Goal: Task Accomplishment & Management: Use online tool/utility

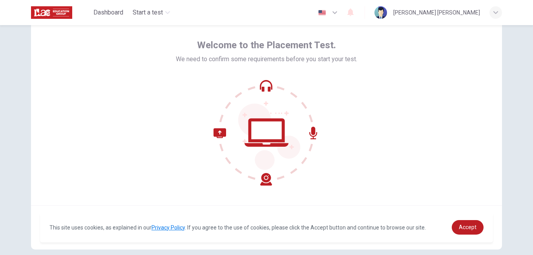
scroll to position [72, 0]
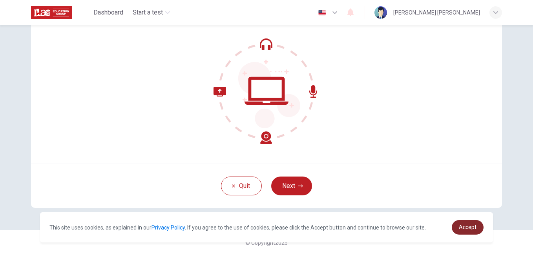
click at [462, 226] on span "Accept" at bounding box center [468, 227] width 18 height 6
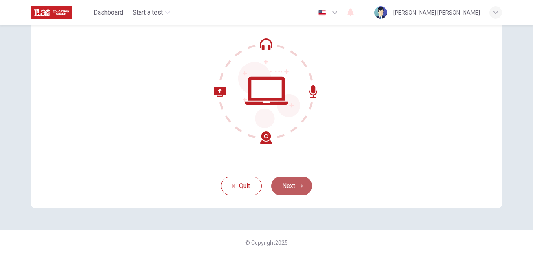
click at [287, 183] on button "Next" at bounding box center [291, 186] width 41 height 19
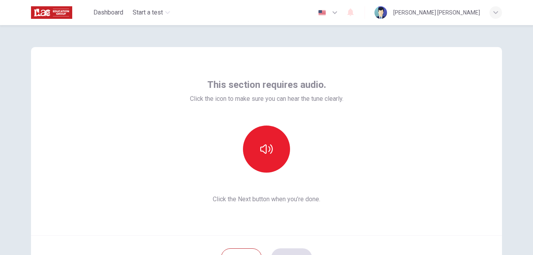
scroll to position [39, 0]
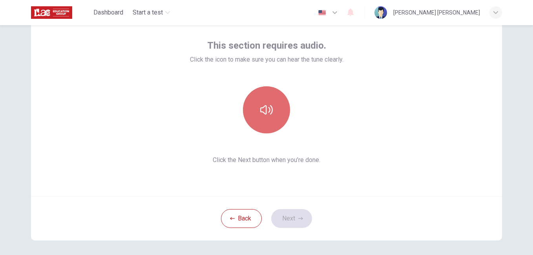
click at [273, 120] on button "button" at bounding box center [266, 109] width 47 height 47
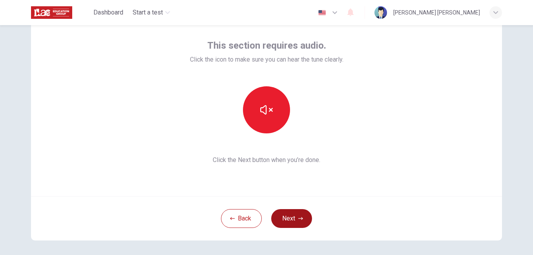
click at [290, 214] on button "Next" at bounding box center [291, 218] width 41 height 19
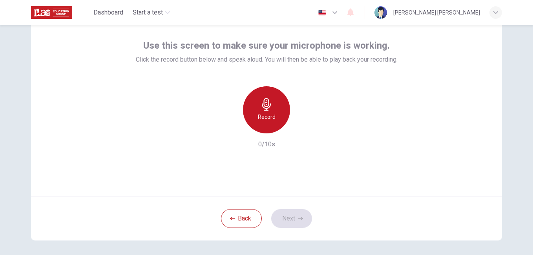
click at [272, 102] on div "Record" at bounding box center [266, 109] width 47 height 47
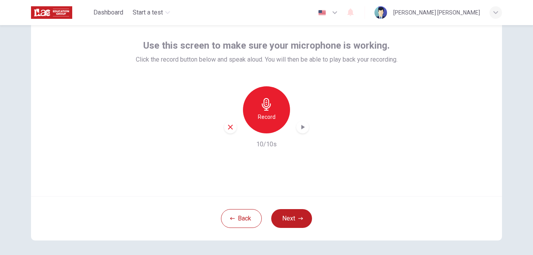
click at [301, 127] on icon "button" at bounding box center [303, 127] width 4 height 5
click at [300, 127] on icon "button" at bounding box center [303, 127] width 8 height 8
click at [301, 217] on button "Next" at bounding box center [291, 218] width 41 height 19
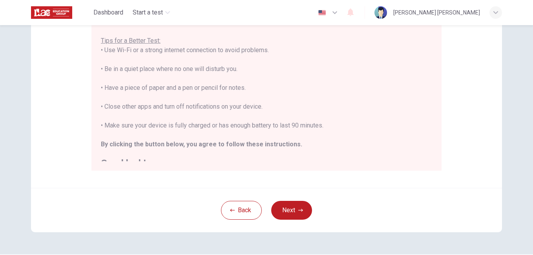
scroll to position [0, 0]
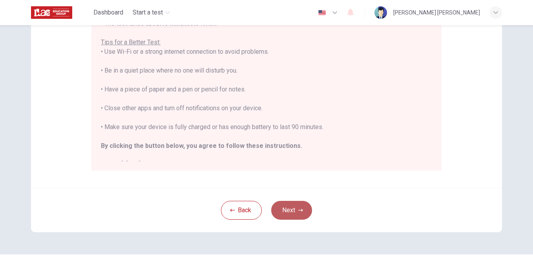
click at [297, 205] on button "Next" at bounding box center [291, 210] width 41 height 19
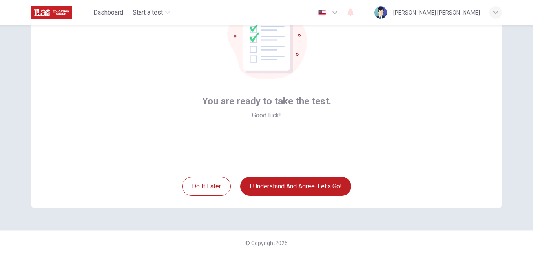
scroll to position [72, 0]
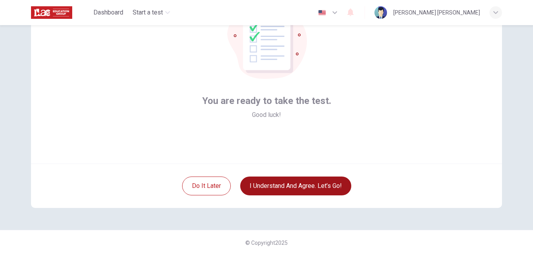
click at [254, 191] on button "I understand and agree. Let’s go!" at bounding box center [295, 186] width 111 height 19
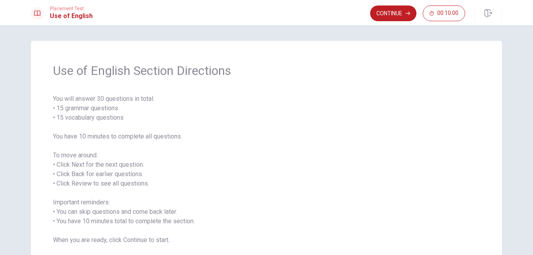
click at [480, 167] on div "Use of English Section Directions You will answer 30 questions in total: • 15 g…" at bounding box center [266, 154] width 471 height 226
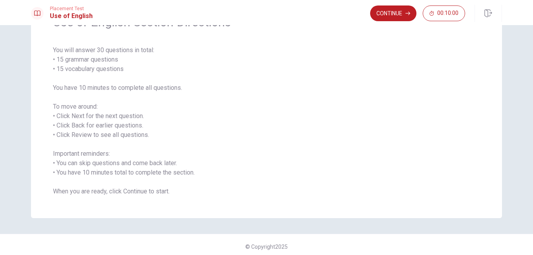
scroll to position [53, 0]
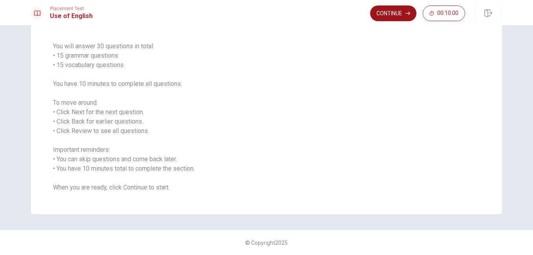
click at [400, 13] on button "Continue" at bounding box center [393, 13] width 46 height 16
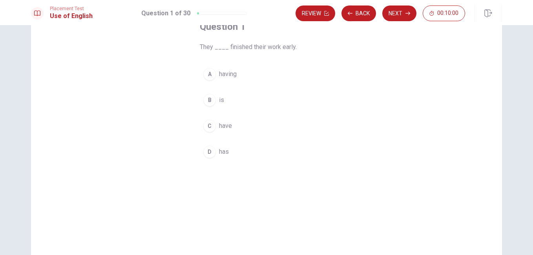
scroll to position [0, 0]
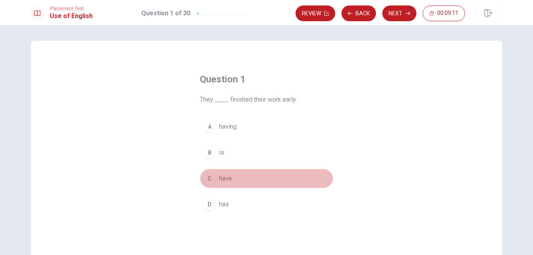
click at [204, 178] on div "C" at bounding box center [209, 178] width 13 height 13
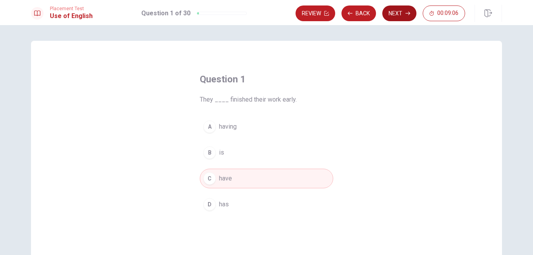
click at [400, 19] on button "Next" at bounding box center [399, 13] width 34 height 16
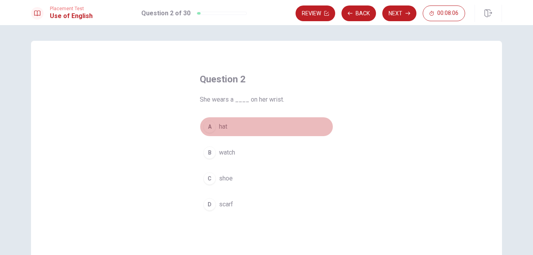
click at [205, 125] on div "A" at bounding box center [209, 126] width 13 height 13
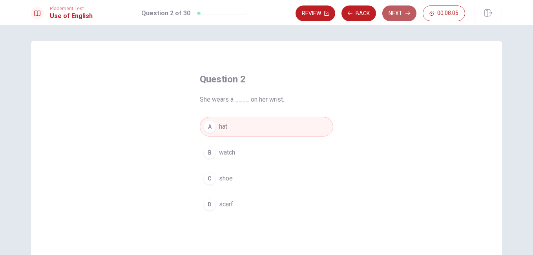
click at [403, 15] on button "Next" at bounding box center [399, 13] width 34 height 16
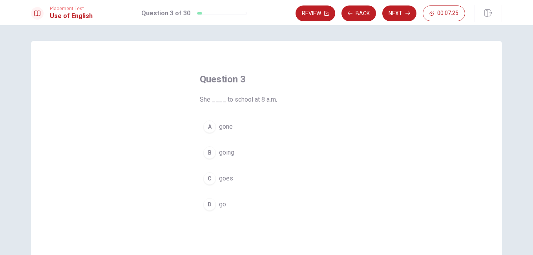
click at [209, 150] on div "B" at bounding box center [209, 152] width 13 height 13
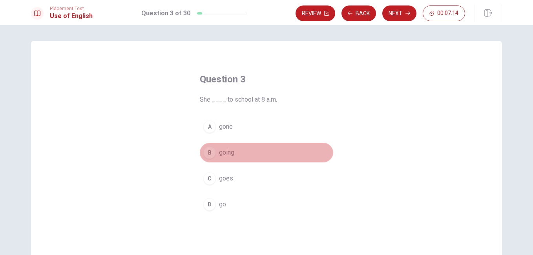
click at [207, 148] on div "B" at bounding box center [209, 152] width 13 height 13
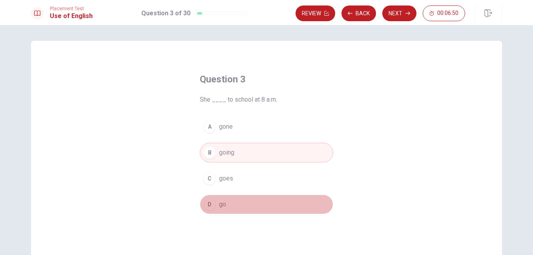
click at [204, 204] on div "D" at bounding box center [209, 204] width 13 height 13
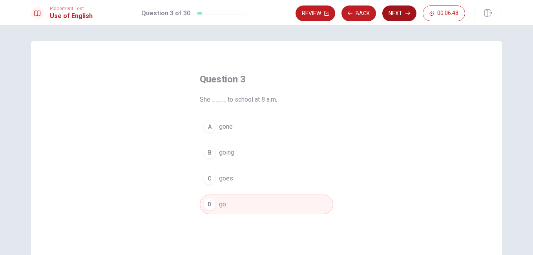
click at [409, 13] on icon "button" at bounding box center [407, 14] width 5 height 4
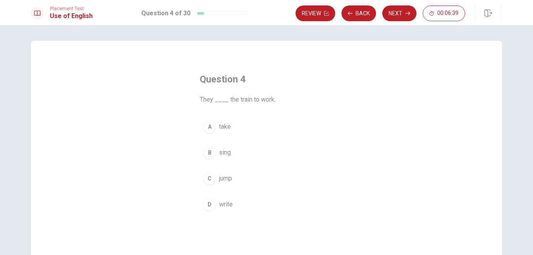
click at [207, 126] on div "A" at bounding box center [209, 126] width 13 height 13
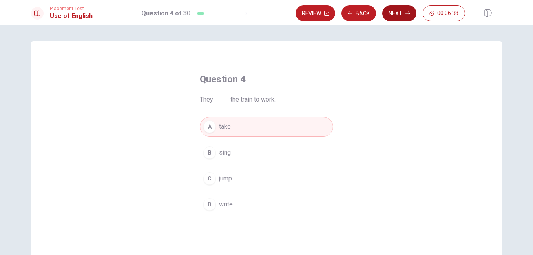
click at [395, 8] on button "Next" at bounding box center [399, 13] width 34 height 16
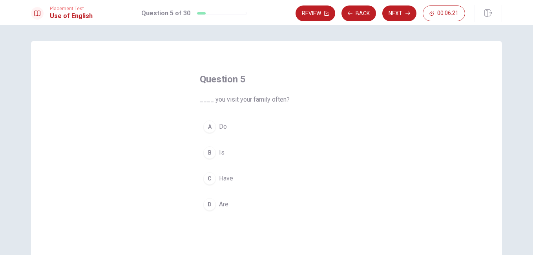
click at [211, 126] on div "A" at bounding box center [209, 126] width 13 height 13
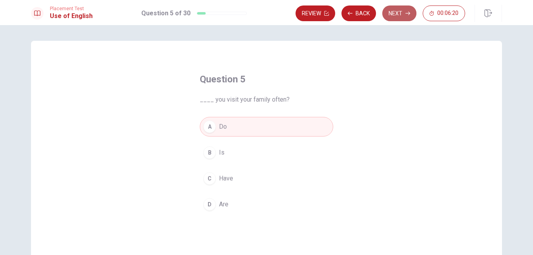
click at [403, 10] on button "Next" at bounding box center [399, 13] width 34 height 16
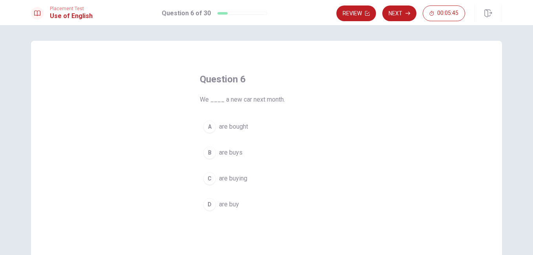
click at [208, 153] on div "B" at bounding box center [209, 152] width 13 height 13
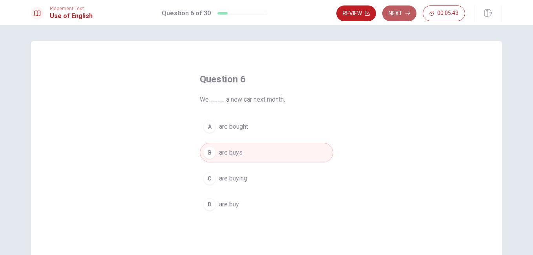
click at [404, 12] on button "Next" at bounding box center [399, 13] width 34 height 16
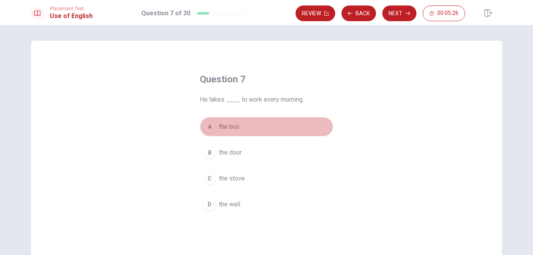
click at [210, 123] on div "A" at bounding box center [209, 126] width 13 height 13
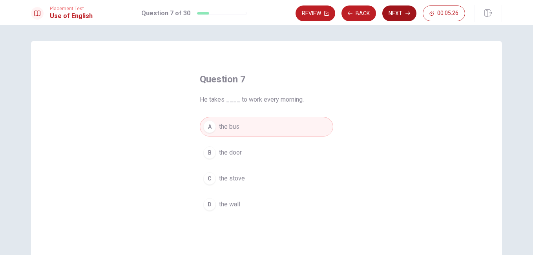
click at [397, 10] on button "Next" at bounding box center [399, 13] width 34 height 16
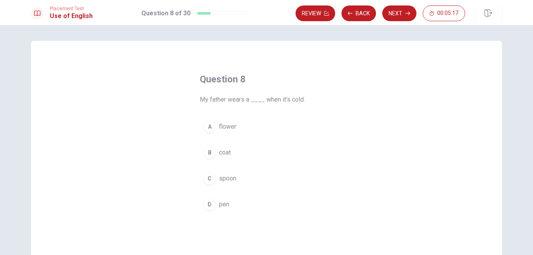
click at [206, 151] on div "B" at bounding box center [209, 152] width 13 height 13
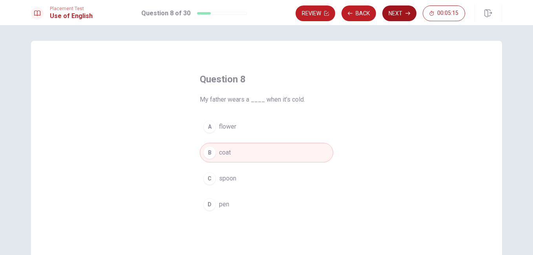
click at [392, 14] on button "Next" at bounding box center [399, 13] width 34 height 16
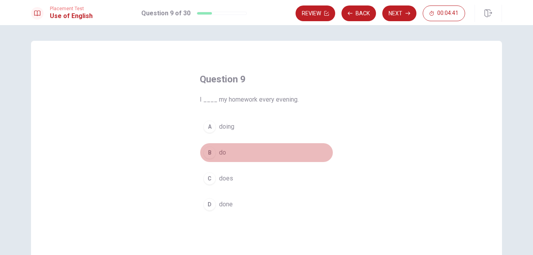
click at [209, 151] on div "B" at bounding box center [209, 152] width 13 height 13
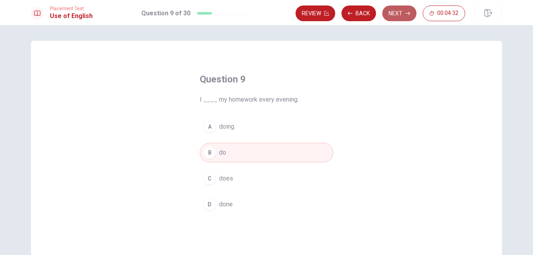
click at [400, 13] on button "Next" at bounding box center [399, 13] width 34 height 16
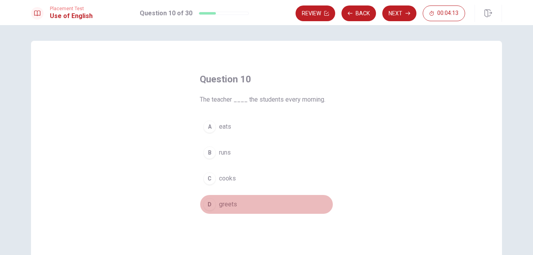
click at [205, 199] on div "D" at bounding box center [209, 204] width 13 height 13
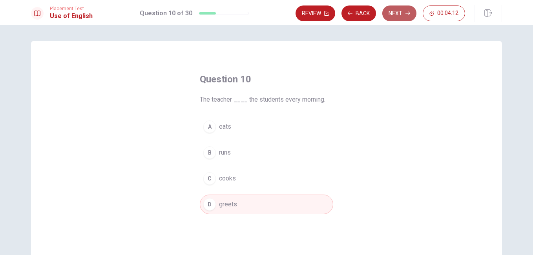
click at [399, 12] on button "Next" at bounding box center [399, 13] width 34 height 16
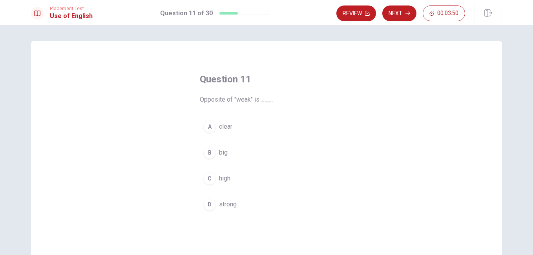
click at [208, 127] on div "A" at bounding box center [209, 126] width 13 height 13
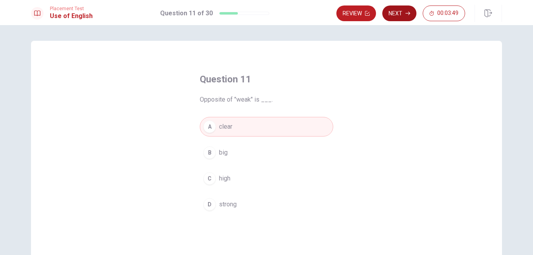
click at [404, 13] on button "Next" at bounding box center [399, 13] width 34 height 16
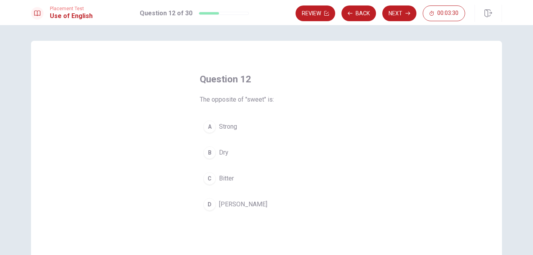
click at [206, 202] on div "D" at bounding box center [209, 204] width 13 height 13
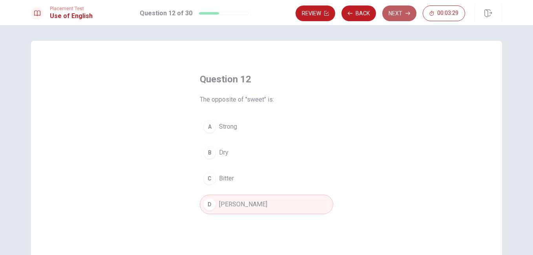
click at [396, 10] on button "Next" at bounding box center [399, 13] width 34 height 16
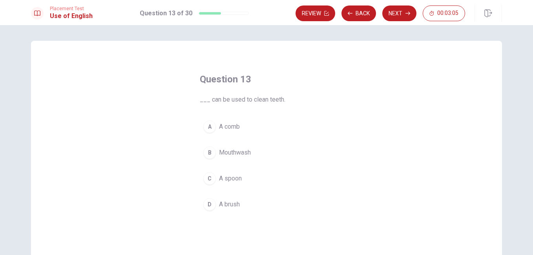
click at [207, 152] on div "B" at bounding box center [209, 152] width 13 height 13
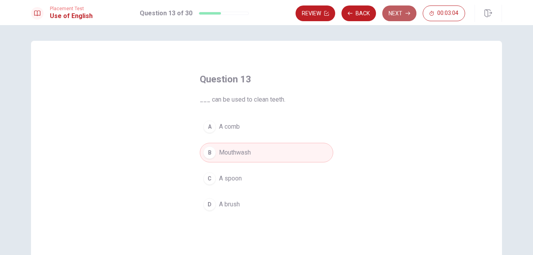
click at [400, 11] on button "Next" at bounding box center [399, 13] width 34 height 16
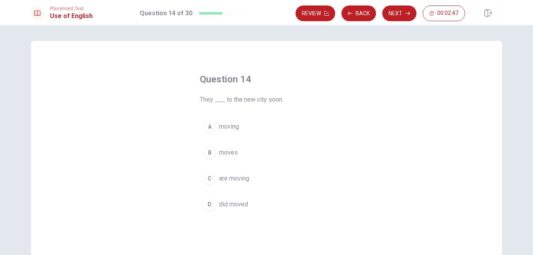
click at [208, 178] on div "C" at bounding box center [209, 178] width 13 height 13
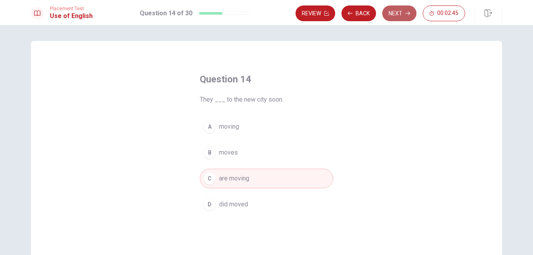
click at [404, 16] on button "Next" at bounding box center [399, 13] width 34 height 16
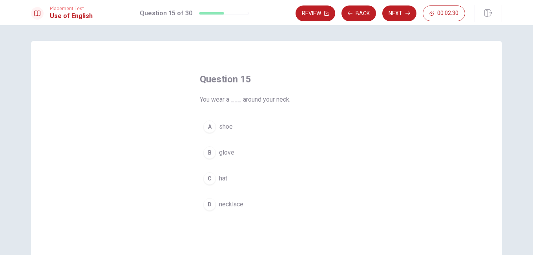
click at [208, 182] on div "C" at bounding box center [209, 178] width 13 height 13
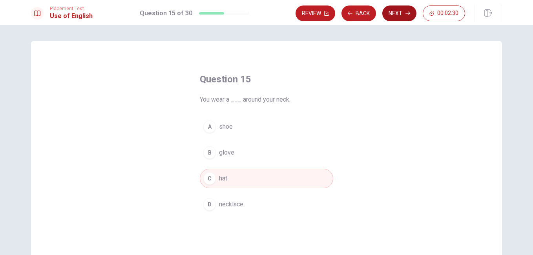
click at [402, 9] on button "Next" at bounding box center [399, 13] width 34 height 16
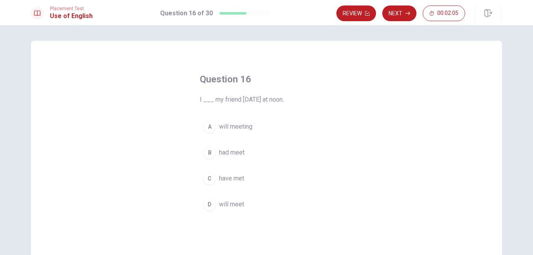
click at [206, 204] on div "D" at bounding box center [209, 204] width 13 height 13
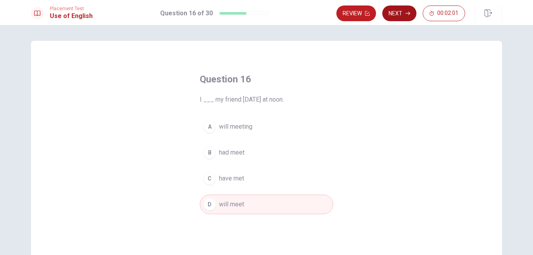
click at [406, 15] on icon "button" at bounding box center [407, 13] width 5 height 5
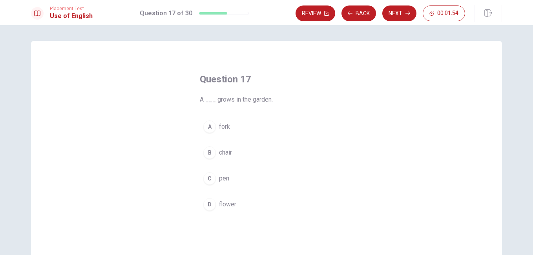
click at [208, 203] on div "D" at bounding box center [209, 204] width 13 height 13
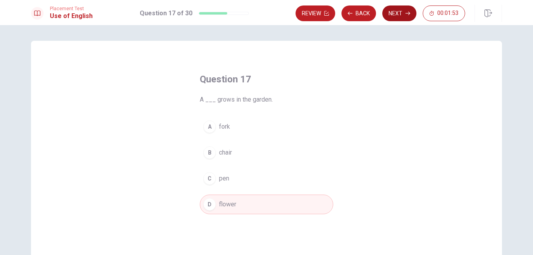
click at [402, 7] on button "Next" at bounding box center [399, 13] width 34 height 16
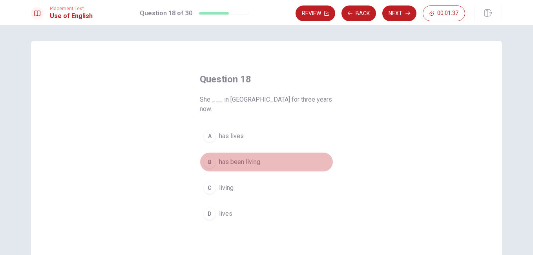
click at [207, 156] on div "B" at bounding box center [209, 162] width 13 height 13
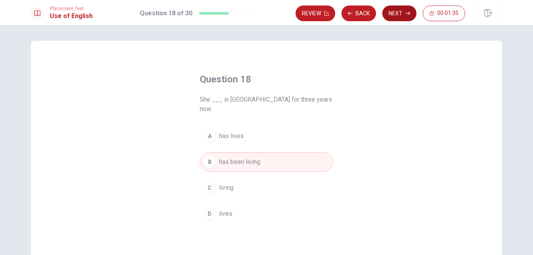
click at [407, 14] on icon "button" at bounding box center [407, 13] width 5 height 5
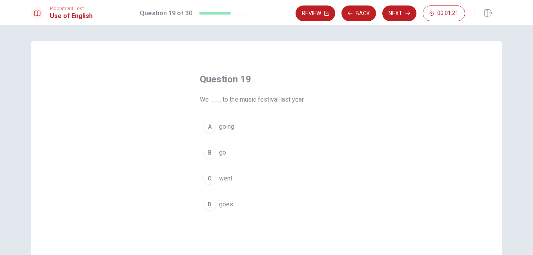
click at [203, 177] on div "C" at bounding box center [209, 178] width 13 height 13
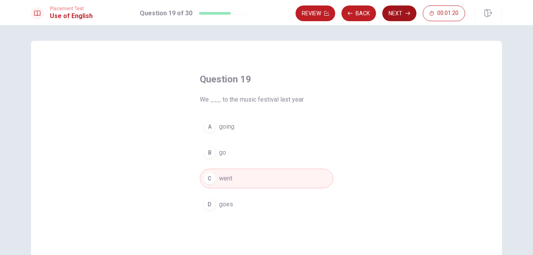
click at [396, 13] on button "Next" at bounding box center [399, 13] width 34 height 16
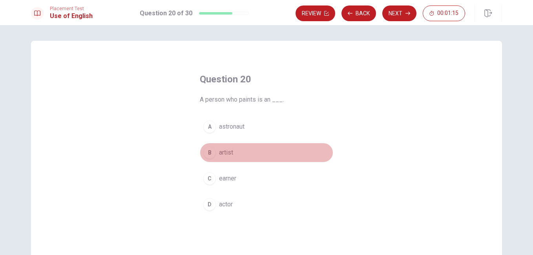
click at [205, 155] on div "B" at bounding box center [209, 152] width 13 height 13
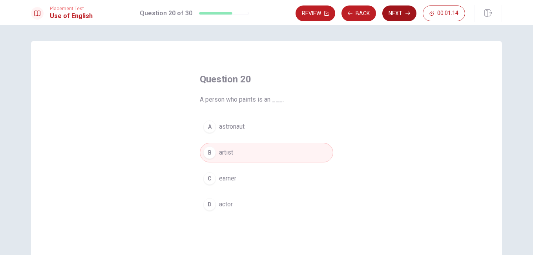
click at [408, 18] on button "Next" at bounding box center [399, 13] width 34 height 16
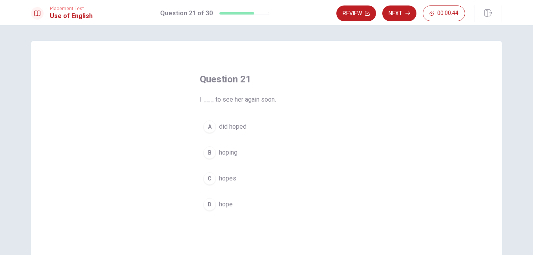
click at [205, 126] on div "A" at bounding box center [209, 126] width 13 height 13
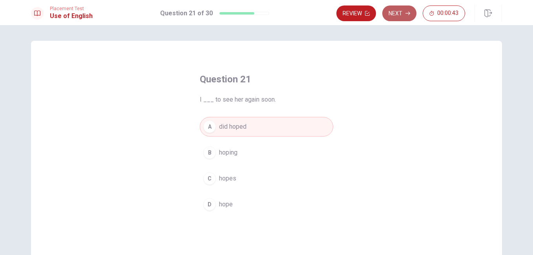
click at [406, 12] on icon "button" at bounding box center [407, 13] width 5 height 5
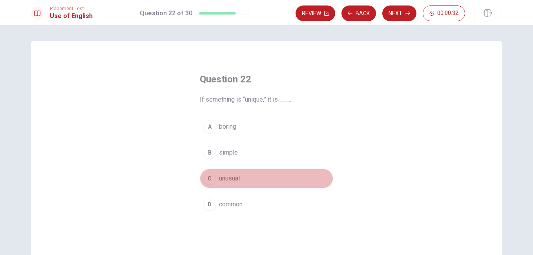
click at [207, 173] on div "C" at bounding box center [209, 178] width 13 height 13
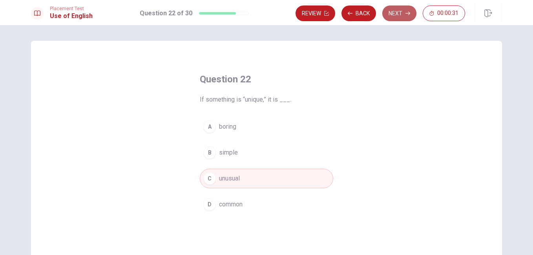
click at [393, 13] on button "Next" at bounding box center [399, 13] width 34 height 16
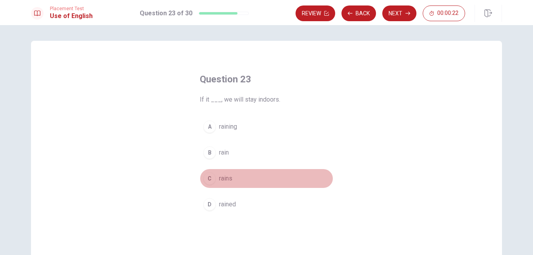
click at [209, 180] on div "C" at bounding box center [209, 178] width 13 height 13
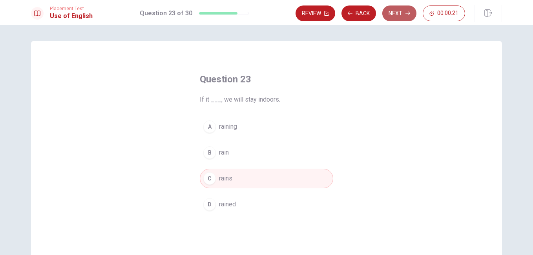
click at [403, 7] on button "Next" at bounding box center [399, 13] width 34 height 16
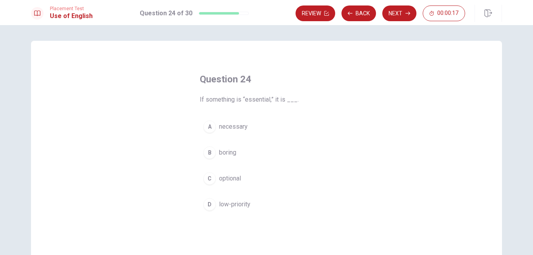
click at [203, 125] on div "A" at bounding box center [209, 126] width 13 height 13
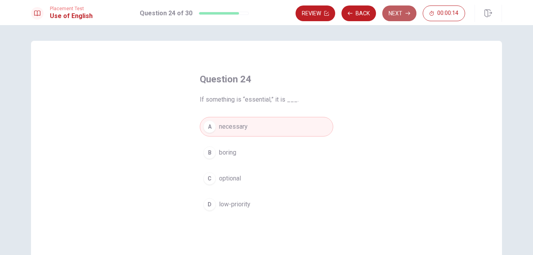
click at [393, 15] on button "Next" at bounding box center [399, 13] width 34 height 16
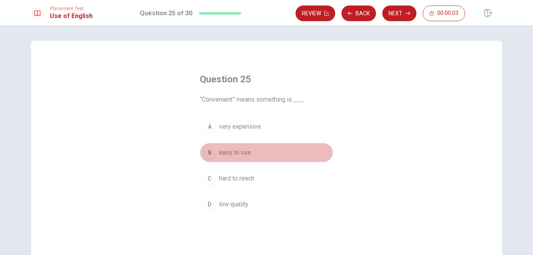
click at [208, 153] on div "B" at bounding box center [209, 152] width 13 height 13
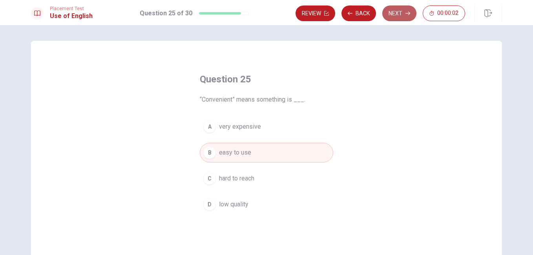
click at [401, 8] on button "Next" at bounding box center [399, 13] width 34 height 16
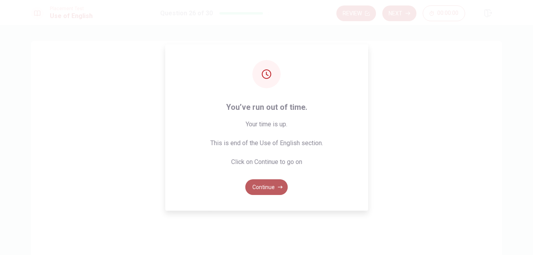
click at [272, 190] on button "Continue" at bounding box center [266, 187] width 42 height 16
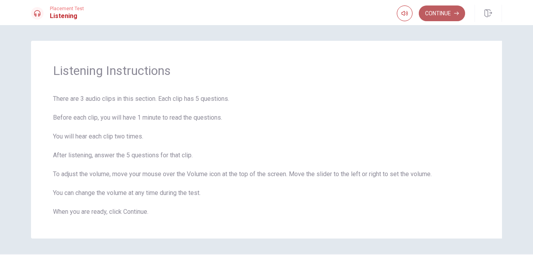
click at [436, 15] on button "Continue" at bounding box center [442, 13] width 46 height 16
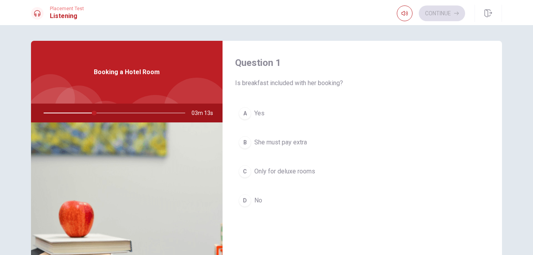
click at [243, 115] on div "A" at bounding box center [245, 113] width 13 height 13
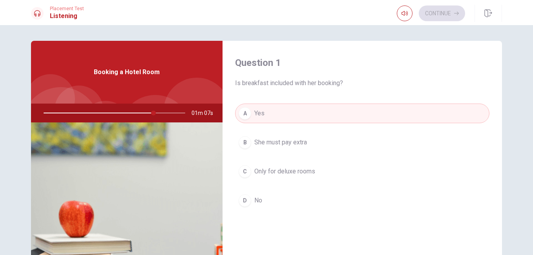
drag, startPoint x: 151, startPoint y: 113, endPoint x: 137, endPoint y: 115, distance: 14.2
click at [135, 115] on div at bounding box center [112, 113] width 157 height 19
drag, startPoint x: 150, startPoint y: 112, endPoint x: 140, endPoint y: 113, distance: 9.4
click at [140, 113] on div at bounding box center [112, 113] width 157 height 19
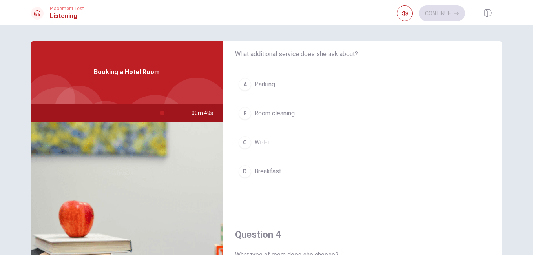
scroll to position [432, 0]
click at [244, 112] on div "B" at bounding box center [245, 112] width 13 height 13
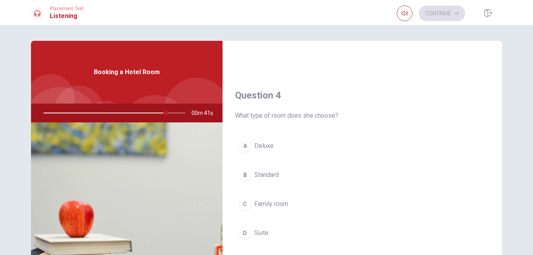
scroll to position [588, 0]
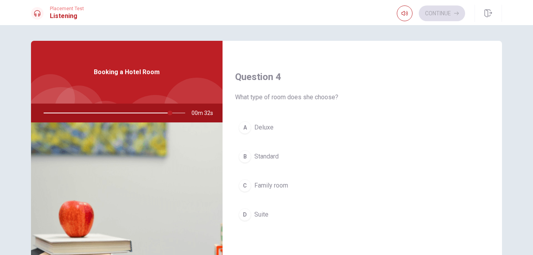
click at [242, 184] on div "C" at bounding box center [245, 185] width 13 height 13
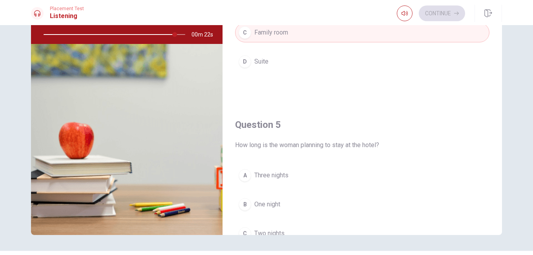
scroll to position [732, 0]
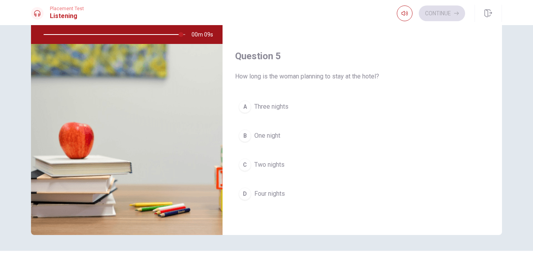
click at [242, 108] on div "A" at bounding box center [245, 106] width 13 height 13
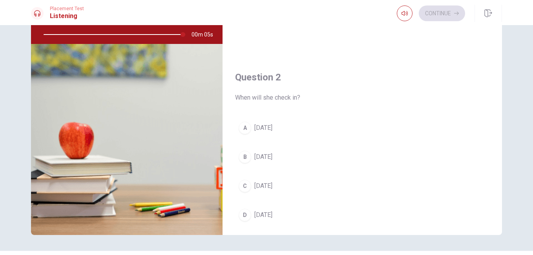
scroll to position [104, 0]
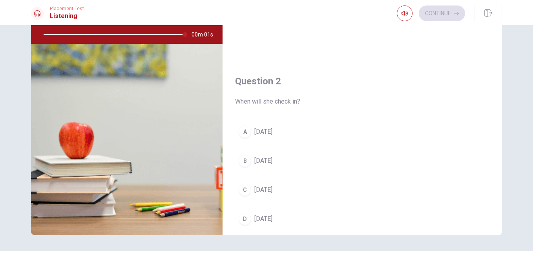
click at [242, 134] on div "A" at bounding box center [245, 132] width 13 height 13
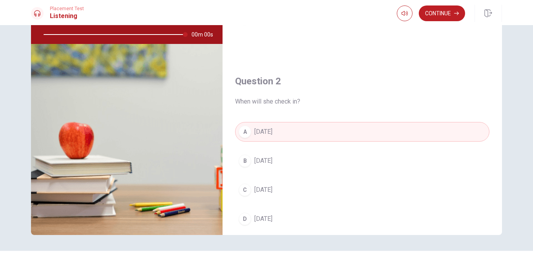
type input "0"
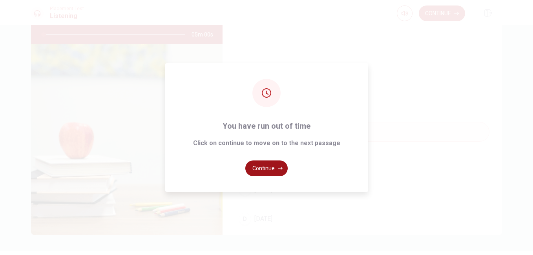
click at [270, 172] on button "Continue" at bounding box center [266, 168] width 42 height 16
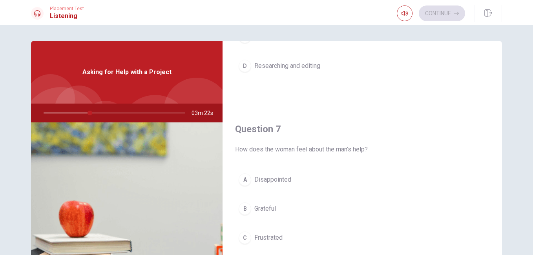
scroll to position [0, 0]
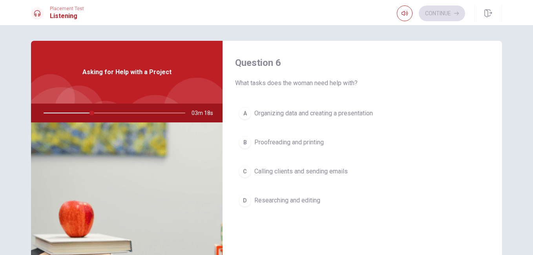
click at [244, 111] on div "A" at bounding box center [245, 113] width 13 height 13
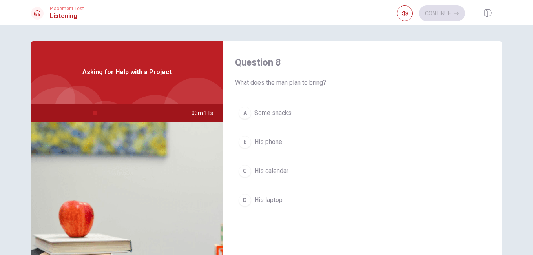
scroll to position [401, 0]
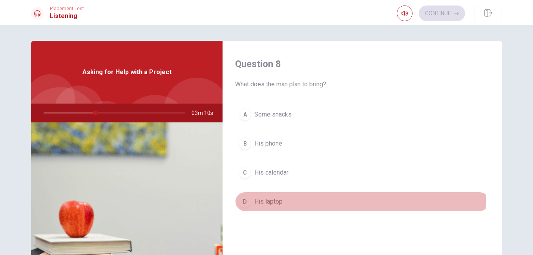
click at [245, 200] on div "D" at bounding box center [245, 201] width 13 height 13
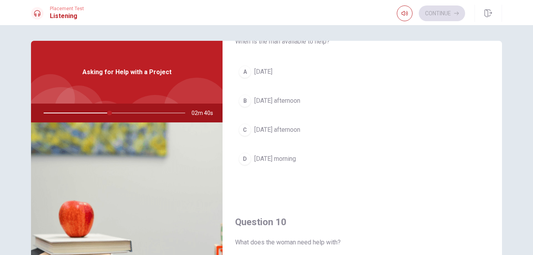
scroll to position [641, 0]
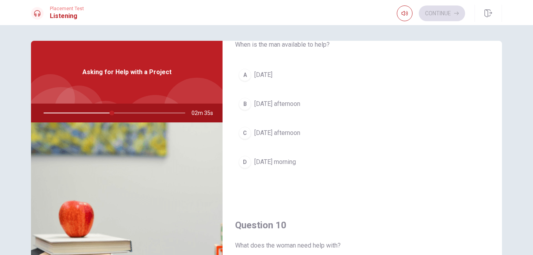
click at [241, 76] on div "A" at bounding box center [245, 75] width 13 height 13
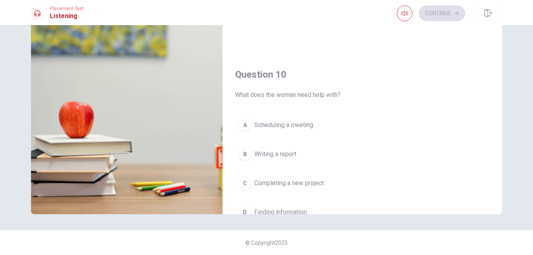
scroll to position [732, 0]
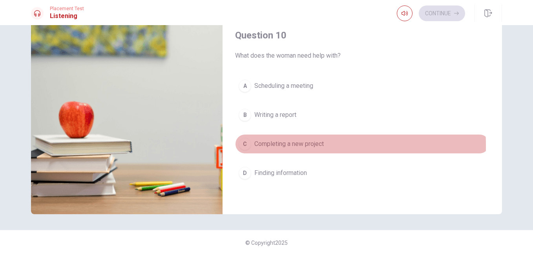
click at [242, 146] on div "C" at bounding box center [245, 144] width 13 height 13
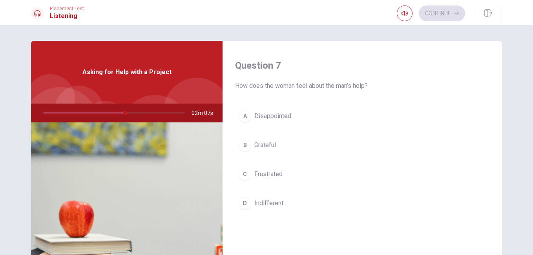
scroll to position [204, 0]
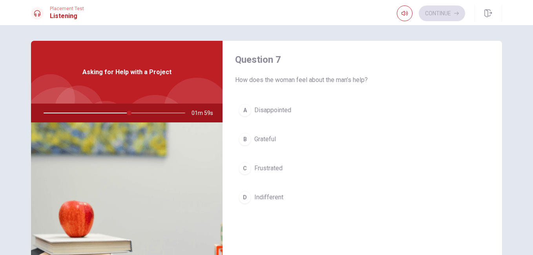
click at [244, 139] on div "B" at bounding box center [245, 139] width 13 height 13
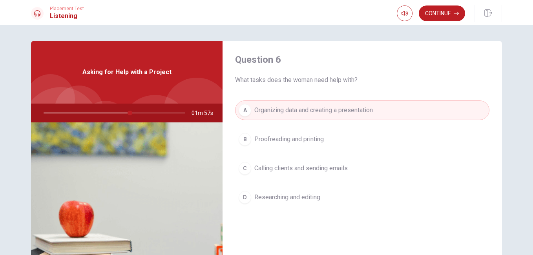
scroll to position [0, 0]
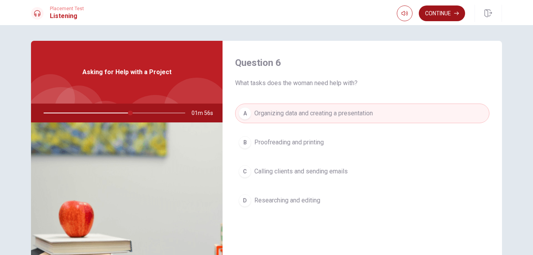
click at [445, 15] on button "Continue" at bounding box center [442, 13] width 46 height 16
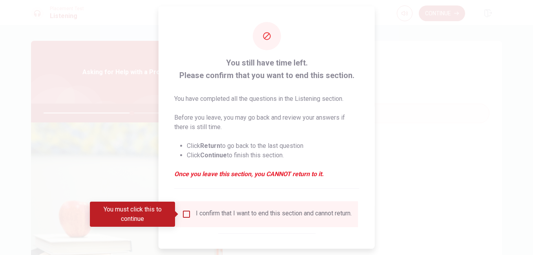
click at [182, 213] on input "You must click this to continue" at bounding box center [186, 213] width 9 height 9
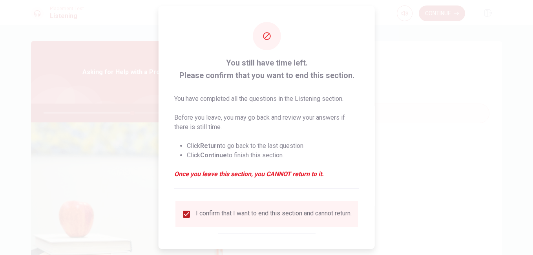
scroll to position [38, 0]
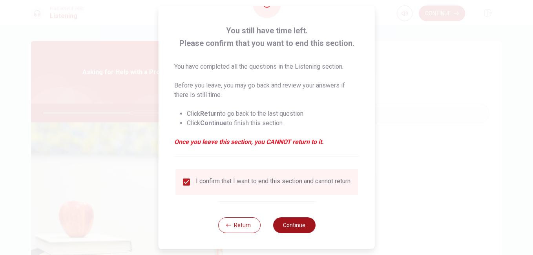
click at [302, 224] on button "Continue" at bounding box center [294, 225] width 42 height 16
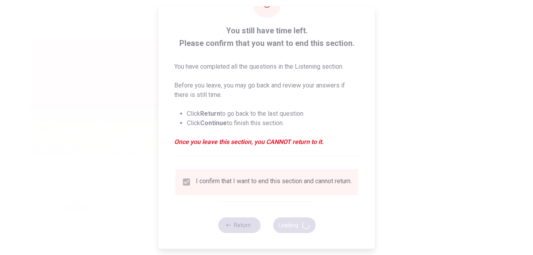
type input "64"
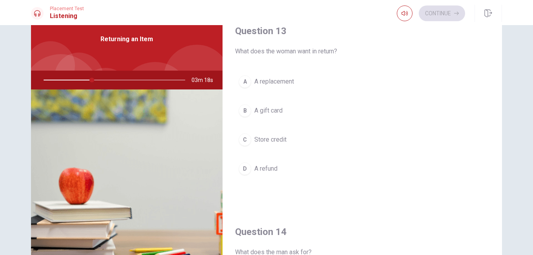
scroll to position [446, 0]
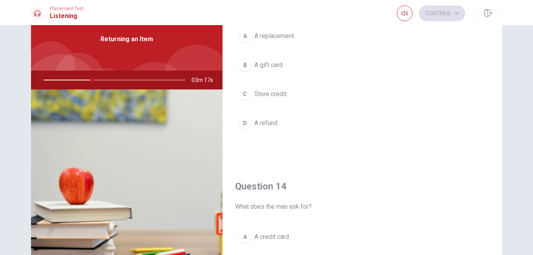
click at [242, 121] on div "D" at bounding box center [245, 123] width 13 height 13
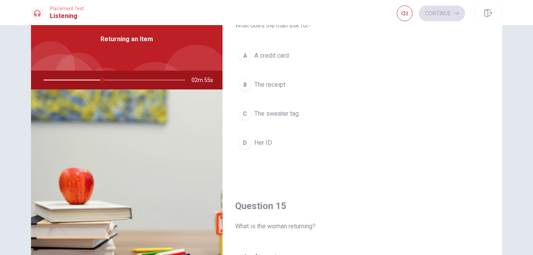
scroll to position [626, 0]
click at [247, 84] on div "B" at bounding box center [245, 86] width 13 height 13
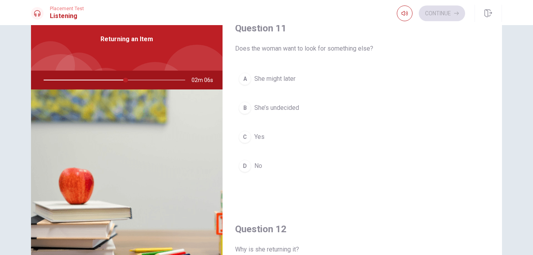
scroll to position [0, 0]
click at [242, 109] on div "B" at bounding box center [245, 109] width 13 height 13
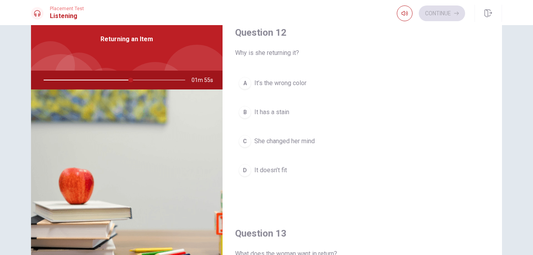
scroll to position [202, 0]
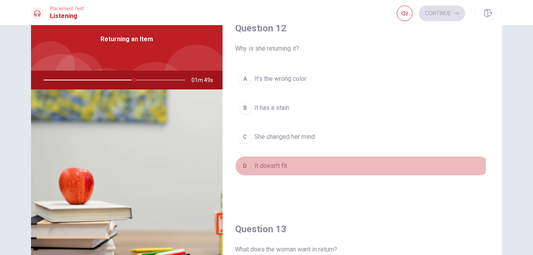
click at [245, 166] on div "D" at bounding box center [245, 166] width 13 height 13
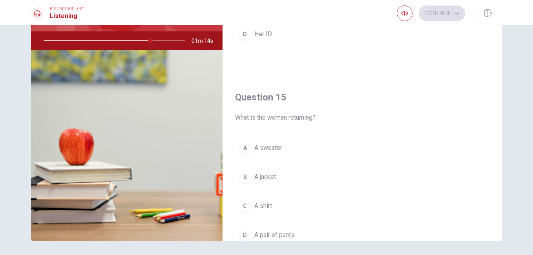
scroll to position [732, 0]
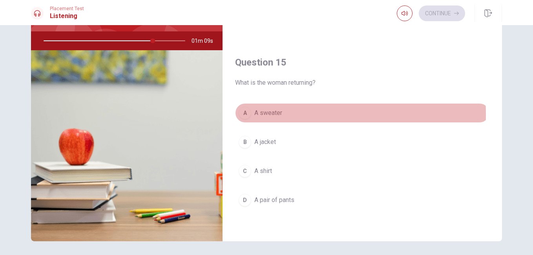
click at [244, 115] on div "A" at bounding box center [245, 113] width 13 height 13
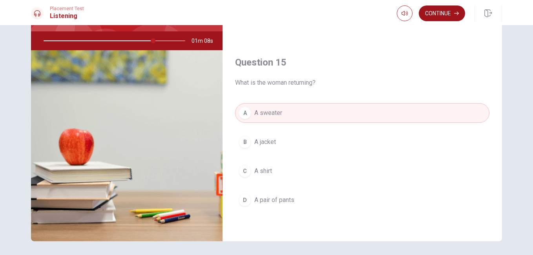
click at [434, 15] on button "Continue" at bounding box center [442, 13] width 46 height 16
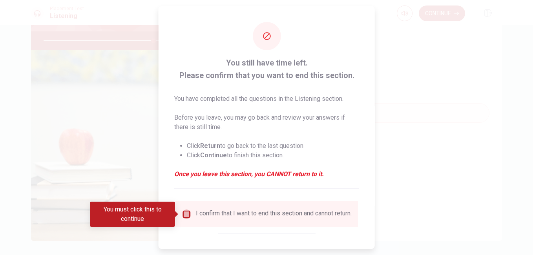
click at [186, 216] on input "You must click this to continue" at bounding box center [186, 213] width 9 height 9
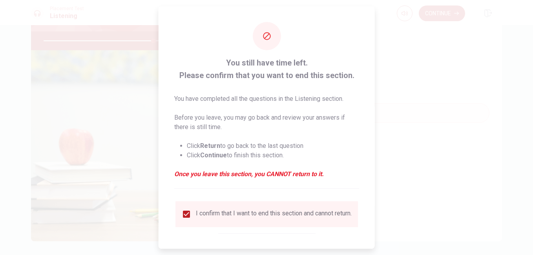
scroll to position [38, 0]
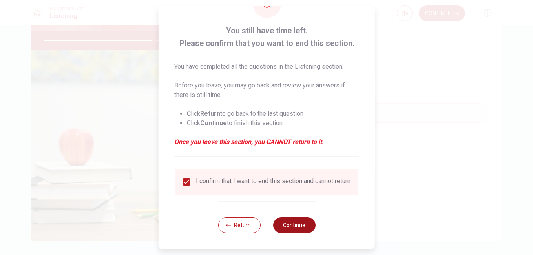
click at [299, 225] on button "Continue" at bounding box center [294, 225] width 42 height 16
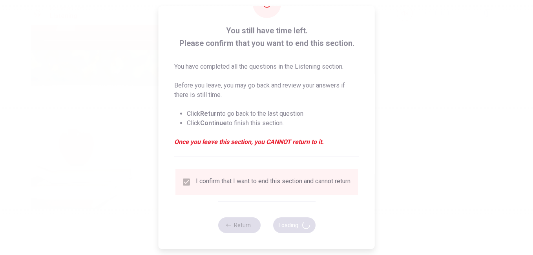
type input "79"
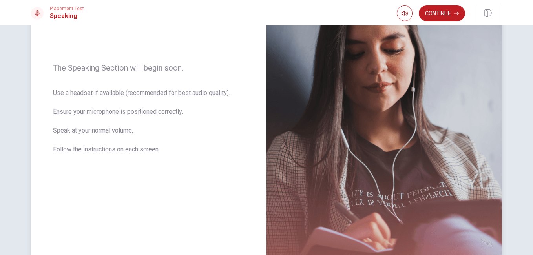
scroll to position [78, 0]
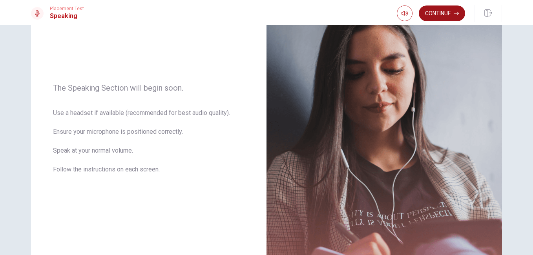
click at [434, 17] on button "Continue" at bounding box center [442, 13] width 46 height 16
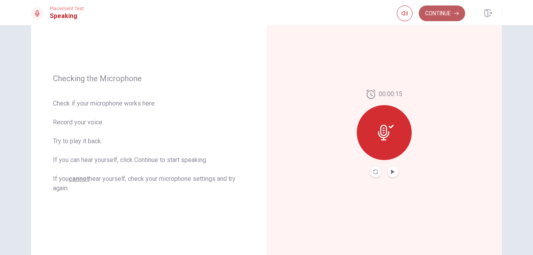
click at [442, 12] on button "Continue" at bounding box center [442, 13] width 46 height 16
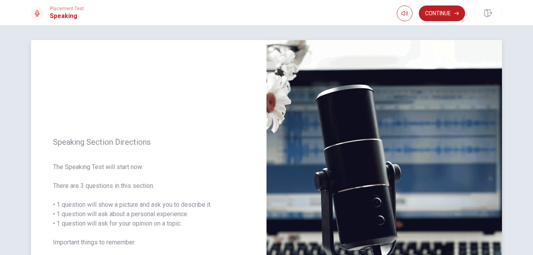
scroll to position [0, 0]
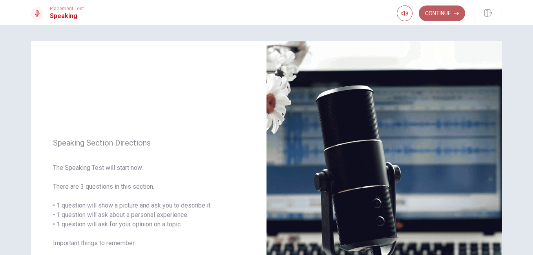
click at [435, 10] on button "Continue" at bounding box center [442, 13] width 46 height 16
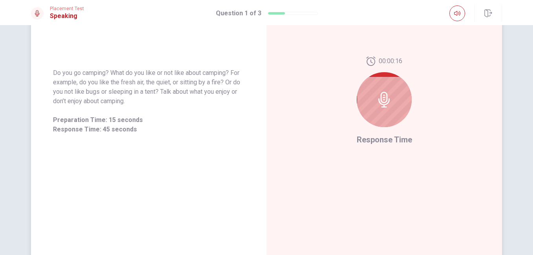
scroll to position [118, 0]
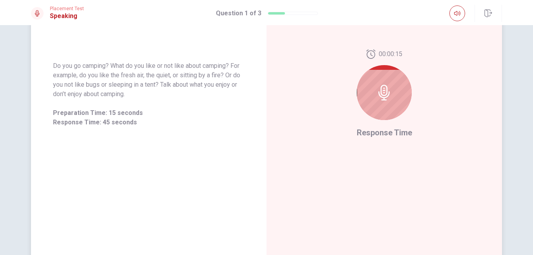
click at [391, 103] on div at bounding box center [384, 92] width 55 height 55
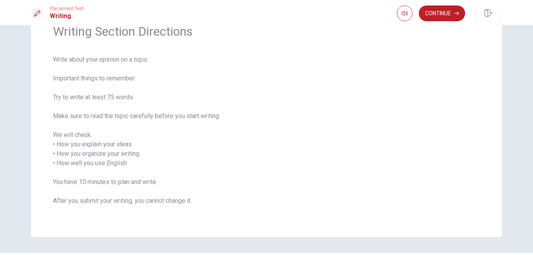
scroll to position [0, 0]
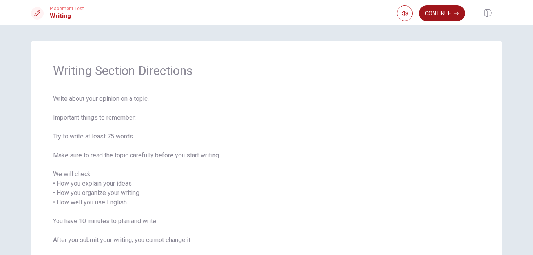
click at [431, 17] on button "Continue" at bounding box center [442, 13] width 46 height 16
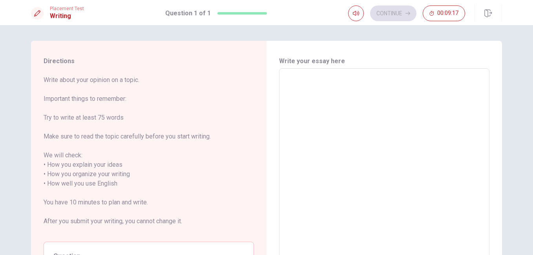
click at [290, 78] on textarea at bounding box center [383, 184] width 199 height 218
type textarea "I"
type textarea "x"
type textarea "In"
type textarea "x"
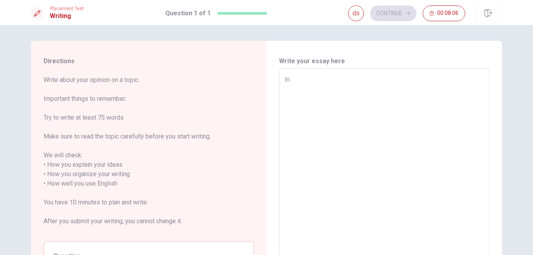
type textarea "In"
type textarea "x"
type textarea "In m"
type textarea "x"
type textarea "In my"
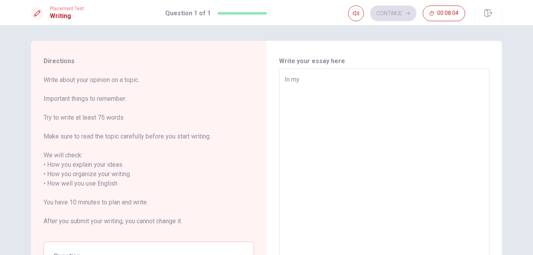
type textarea "x"
type textarea "In my"
type textarea "x"
type textarea "In my c"
type textarea "x"
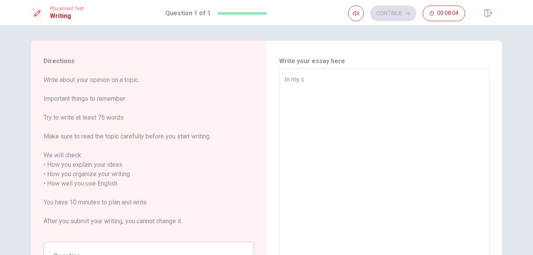
type textarea "In my cu"
type textarea "x"
type textarea "In my cul"
type textarea "x"
type textarea "In my cult"
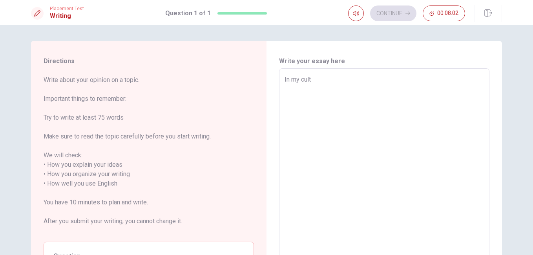
type textarea "x"
type textarea "In my cultu"
type textarea "x"
type textarea "In my cultur"
type textarea "x"
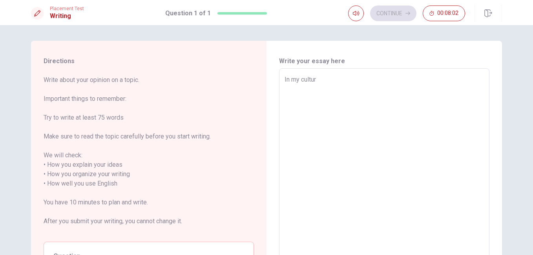
type textarea "In my culture"
type textarea "x"
type textarea "In my culture"
type textarea "x"
type textarea "In my culture a"
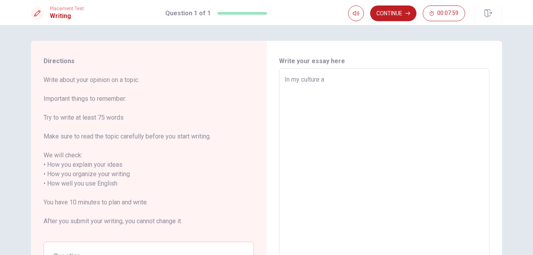
type textarea "x"
type textarea "In my culture a"
type textarea "x"
type textarea "In my culture a t"
type textarea "x"
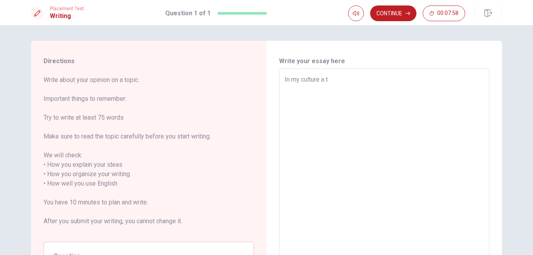
type textarea "In my culture a tr"
type textarea "x"
type textarea "In my culture a tra"
type textarea "x"
type textarea "In my culture a trad"
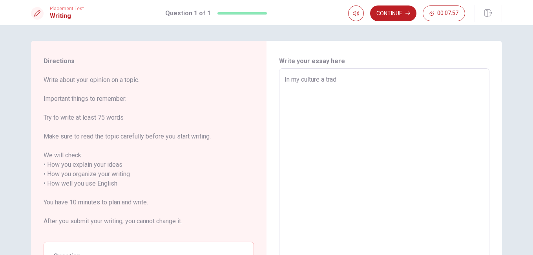
type textarea "x"
type textarea "In my culture a tradi"
type textarea "x"
type textarea "In my culture a tradit"
type textarea "x"
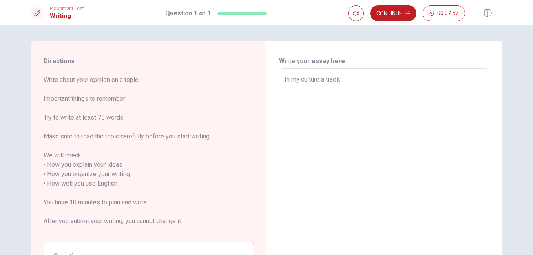
type textarea "In my culture a traditi"
type textarea "x"
type textarea "In my culture a traditio"
type textarea "x"
type textarea "In my culture a tradition"
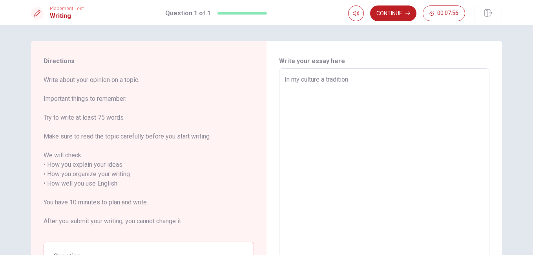
type textarea "x"
type textarea "In my culture a tradition"
type textarea "x"
type textarea "In my culture a tradition i"
type textarea "x"
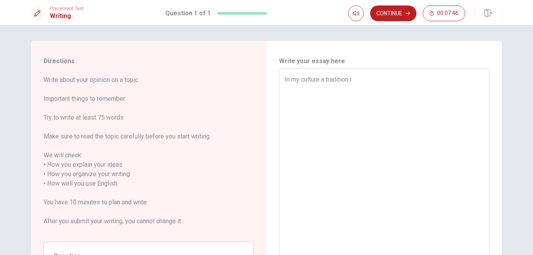
type textarea "In my culture a tradition is"
type textarea "x"
type textarea "In my culture a tradition is"
type textarea "x"
type textarea "In my culture a tradition is g"
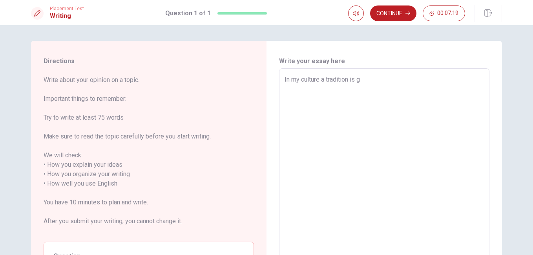
type textarea "x"
type textarea "In my culture a tradition is go"
type textarea "x"
type textarea "In my culture a tradition is go"
type textarea "x"
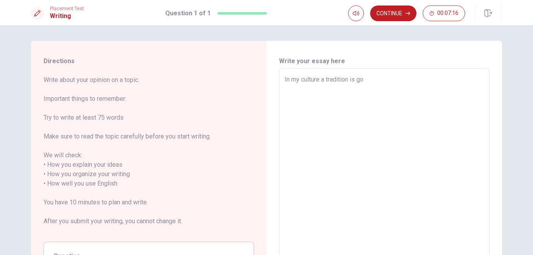
type textarea "In my culture a tradition is go t"
type textarea "x"
type textarea "In my culture a tradition is go to"
type textarea "x"
type textarea "In my culture a tradition is go to"
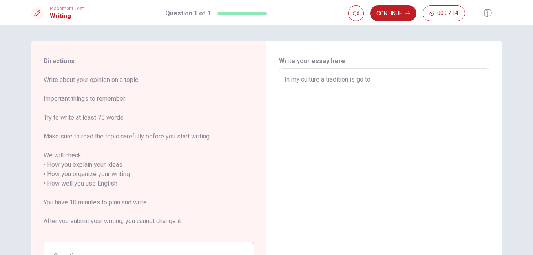
type textarea "x"
type textarea "In my culture a tradition is go to a"
type textarea "x"
type textarea "In my culture a tradition is go to ae"
type textarea "x"
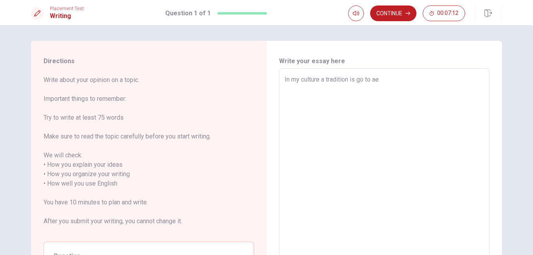
type textarea "In my culture a tradition is go to a"
type textarea "x"
type textarea "In my culture a tradition is go to"
type textarea "x"
type textarea "In my culture a tradition is go to e"
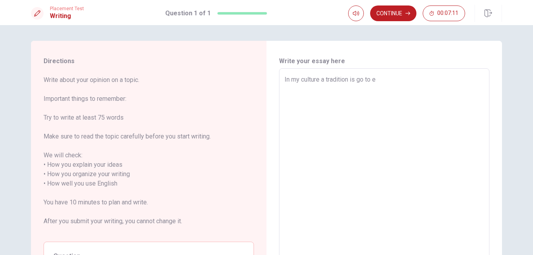
type textarea "x"
type textarea "In my culture a tradition is go to ea"
type textarea "x"
type textarea "In my culture a tradition is go to eat"
type textarea "x"
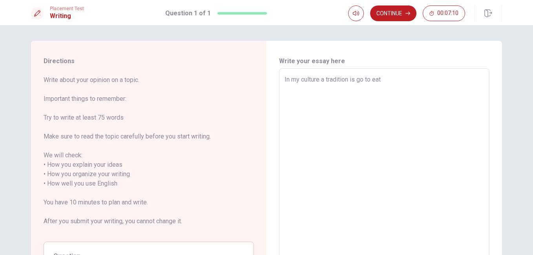
type textarea "In my culture a tradition is go to eat"
type textarea "x"
type textarea "In my culture a tradition is go to eat t"
type textarea "x"
type textarea "In my culture a tradition is go to eat ti"
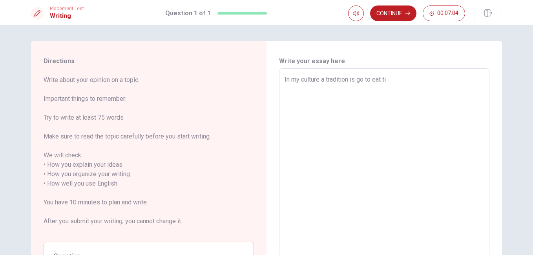
type textarea "x"
type textarea "In my culture a tradition is go to eat tip"
type textarea "x"
type textarea "In my culture a tradition is go to eat tipy"
type textarea "x"
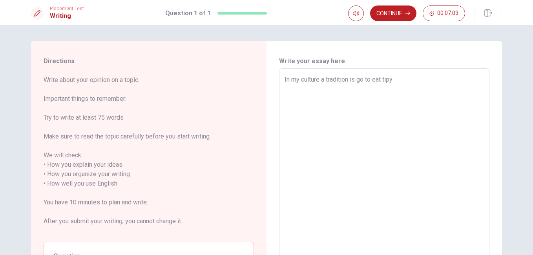
type textarea "In my culture a tradition is go to eat tipyc"
type textarea "x"
type textarea "In my culture a tradition is go to eat tipyc"
type textarea "x"
type textarea "In my culture a tradition is go to eat tipyc f"
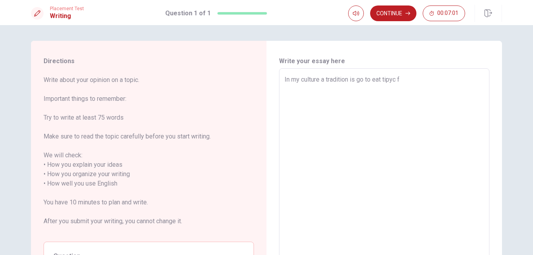
type textarea "x"
type textarea "In my culture a tradition is go to eat tipyc fo"
type textarea "x"
type textarea "In my culture a tradition is go to eat tipyc foo"
type textarea "x"
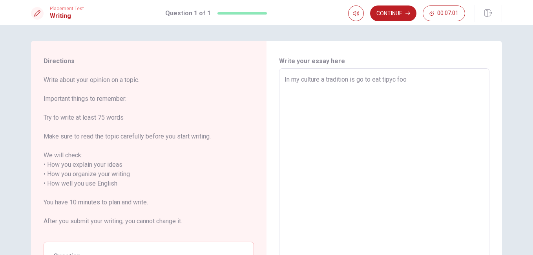
type textarea "In my culture a tradition is go to eat tipyc food"
type textarea "x"
type textarea "In my culture a tradition is go to eat tipyc food"
type textarea "x"
type textarea "In my culture a tradition is go to eat tipyc food e"
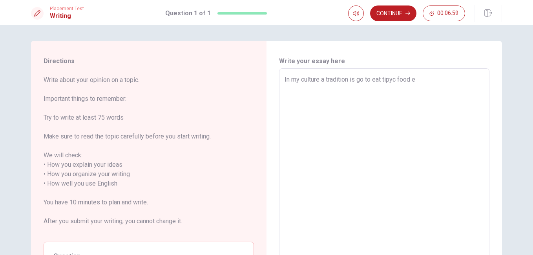
type textarea "x"
type textarea "In my culture a tradition is go to eat tipyc food ev"
type textarea "x"
type textarea "In my culture a tradition is go to eat tipyc food eve"
type textarea "x"
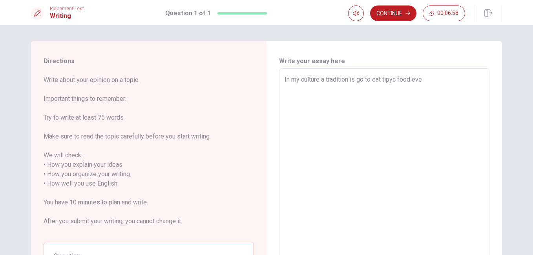
type textarea "In my culture a tradition is go to eat tipyc food ever"
type textarea "x"
type textarea "In my culture a tradition is go to eat tipyc food every"
type textarea "x"
type textarea "In my culture a tradition is go to eat tipyc food every"
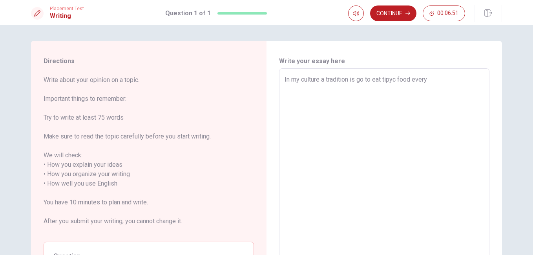
type textarea "x"
type textarea "In my culture a tradition is go to eat tipyc food every w"
type textarea "x"
type textarea "In my culture a tradition is go to eat tipyc food every we"
type textarea "x"
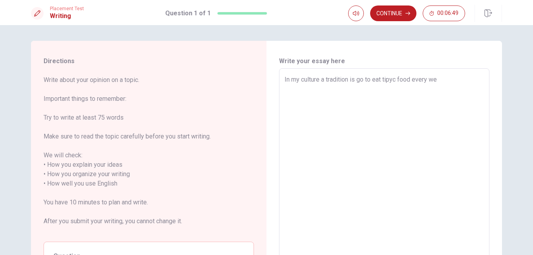
type textarea "In my culture a tradition is go to eat tipyc food every wee"
type textarea "x"
type textarea "In my culture a tradition is go to eat tipyc food every week"
type textarea "x"
type textarea "In my culture a tradition is go to eat tipyc food every weeke"
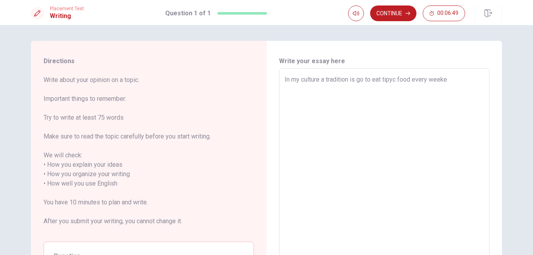
type textarea "x"
type textarea "In my culture a tradition is go to eat tipyc food every weeken"
type textarea "x"
type textarea "In my culture a tradition is go to eat tipyc food every weekend"
type textarea "x"
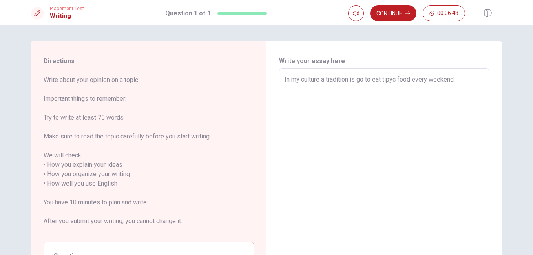
type textarea "In my culture a tradition is go to eat tipyc food every weekends"
type textarea "x"
type textarea "In my culture a tradition is go to eat tipyc food every weekends"
type textarea "x"
type textarea "In my culture a tradition is go to eat tipyc food every weekends"
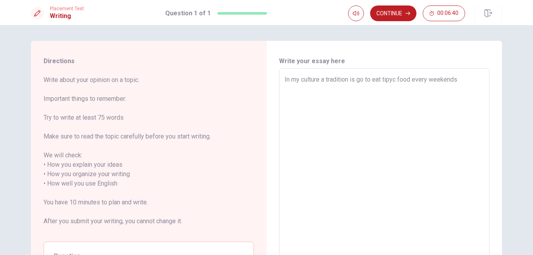
type textarea "x"
type textarea "In my culture a tradition is go to eat tipyc food every weekends,"
type textarea "x"
type textarea "In my culture a tradition is go to eat tipyc food every weekends,"
type textarea "x"
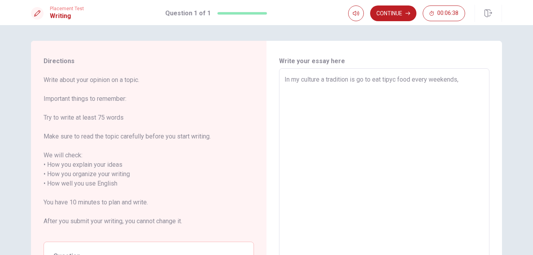
type textarea "In my culture a tradition is go to eat tipyc food every weekends, b"
type textarea "x"
type textarea "In my culture a tradition is go to eat tipyc food every weekends, be"
type textarea "x"
type textarea "In my culture a tradition is go to eat tipyc food every weekends, bec"
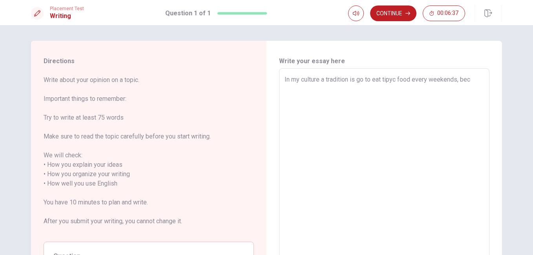
type textarea "x"
type textarea "In my culture a tradition is go to eat tipyc food every weekends, beca"
type textarea "x"
type textarea "In my culture a tradition is go to eat tipyc food every weekends, becau"
type textarea "x"
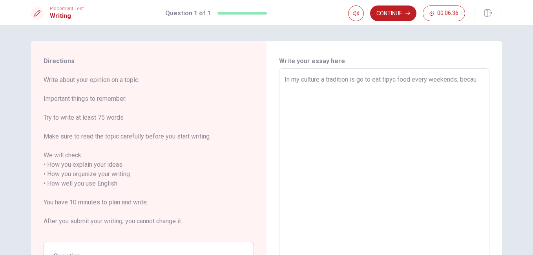
type textarea "In my culture a tradition is go to eat tipyc food every weekends, becaus"
type textarea "x"
type textarea "In my culture a tradition is go to eat tipyc food every weekends, because"
type textarea "x"
type textarea "In my culture a tradition is go to eat tipyc food every weekends, because"
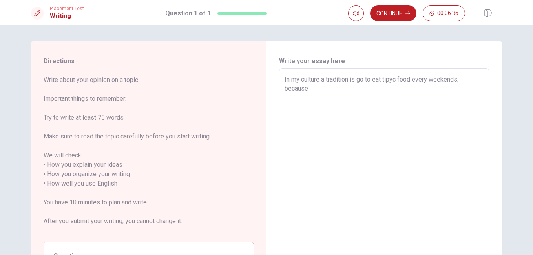
type textarea "x"
type textarea "In my culture a tradition is go to eat tipyc food every weekends, because f"
type textarea "x"
type textarea "In my culture a tradition is go to eat tipyc food every weekends, because fo"
type textarea "x"
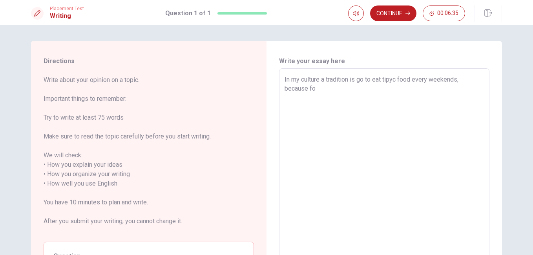
type textarea "In my culture a tradition is go to eat tipyc food every weekends, because for"
type textarea "x"
type textarea "In my culture a tradition is go to eat tipyc food every weekends, because for"
type textarea "x"
type textarea "In my culture a tradition is go to eat tipyc food every weekends, because for"
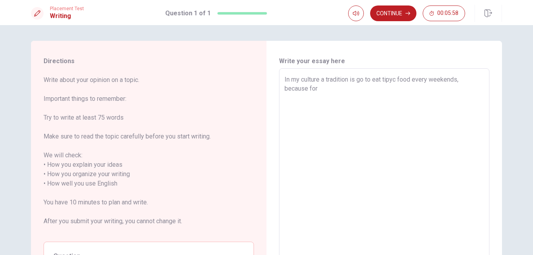
type textarea "x"
type textarea "In my culture a tradition is go to eat tipyc food every weekends, because fo"
type textarea "x"
type textarea "In my culture a tradition is go to eat tipyc food every weekends, because f"
type textarea "x"
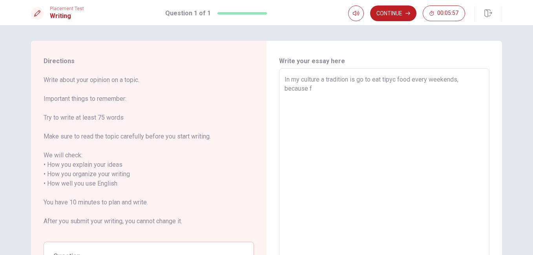
type textarea "In my culture a tradition is go to eat tipyc food every weekends, because"
type textarea "x"
type textarea "In my culture a tradition is go to eat tipyc food every weekends, because"
type textarea "x"
type textarea "In my culture a tradition is go to eat tipyc food every weekends, becaus"
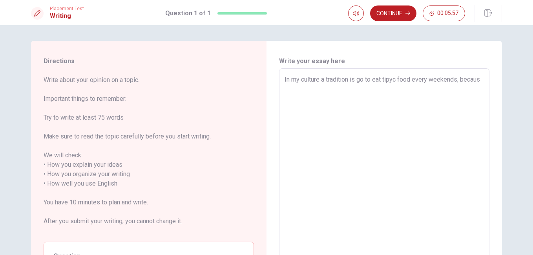
type textarea "x"
type textarea "In my culture a tradition is go to eat tipyc food every weekends, becau"
type textarea "x"
type textarea "In my culture a tradition is go to eat tipyc food every weekends, beca"
type textarea "x"
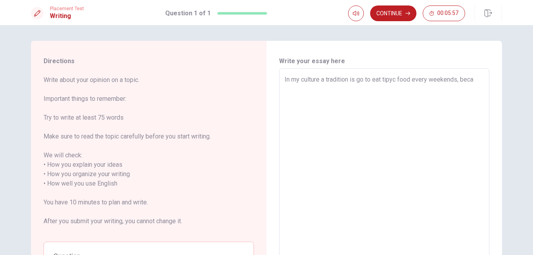
type textarea "In my culture a tradition is go to eat tipyc food every weekends, bec"
type textarea "x"
type textarea "In my culture a tradition is go to eat tipyc food every weekends, be"
type textarea "x"
type textarea "In my culture a tradition is go to eat tipyc food every weekends, b"
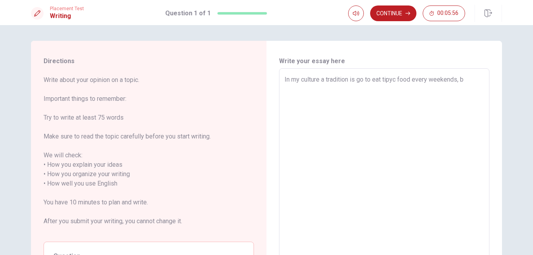
type textarea "x"
type textarea "In my culture a tradition is go to eat tipyc food every weekends,"
type textarea "x"
type textarea "In my culture a tradition is go to eat tipyc food every weekends,"
type textarea "x"
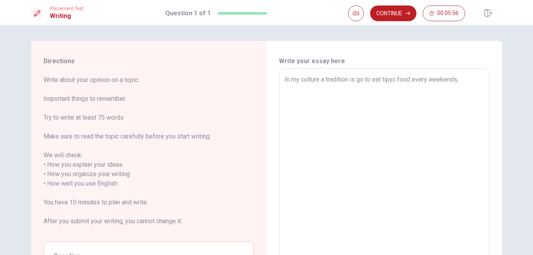
type textarea "In my culture a tradition is go to eat tipyc food every weekends"
type textarea "x"
type textarea "In my culture a tradition is go to eat tipyc food every weekends"
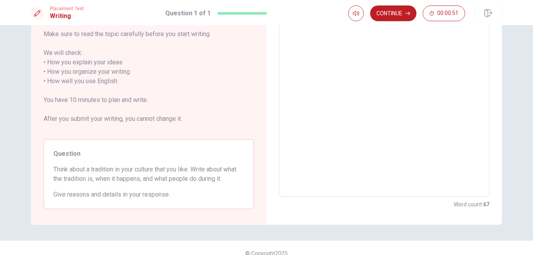
scroll to position [113, 0]
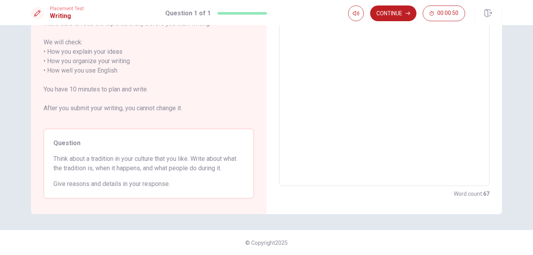
click at [395, 23] on div "Placement Test Writing Question 1 of 1 Continue 00:00:50" at bounding box center [266, 12] width 533 height 25
click at [394, 13] on button "Continue" at bounding box center [393, 13] width 46 height 16
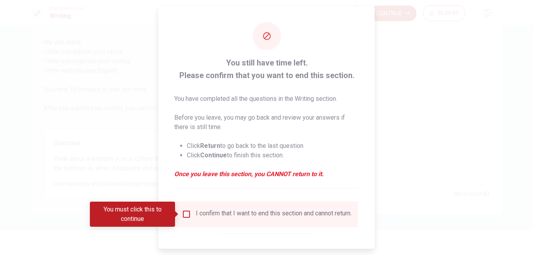
click at [179, 213] on span at bounding box center [177, 214] width 4 height 6
click at [185, 212] on input "You must click this to continue" at bounding box center [186, 213] width 9 height 9
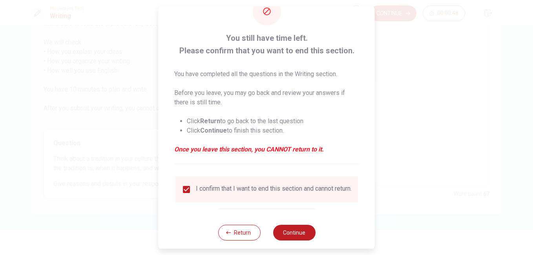
scroll to position [38, 0]
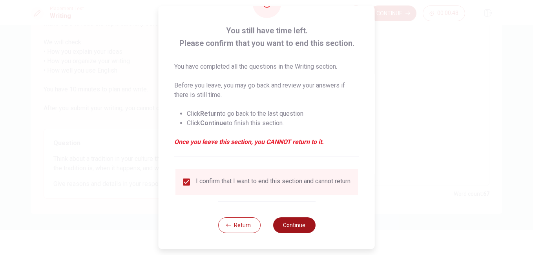
click at [287, 217] on button "Continue" at bounding box center [294, 225] width 42 height 16
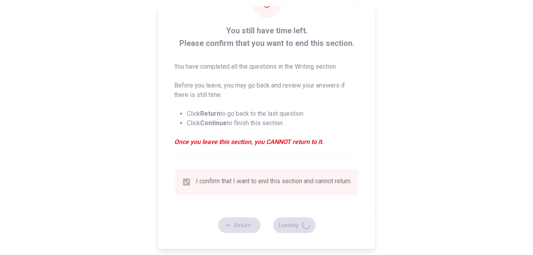
scroll to position [0, 0]
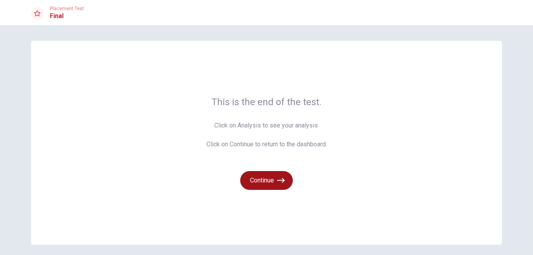
click at [278, 181] on icon "button" at bounding box center [281, 181] width 8 height 8
